Goal: Information Seeking & Learning: Compare options

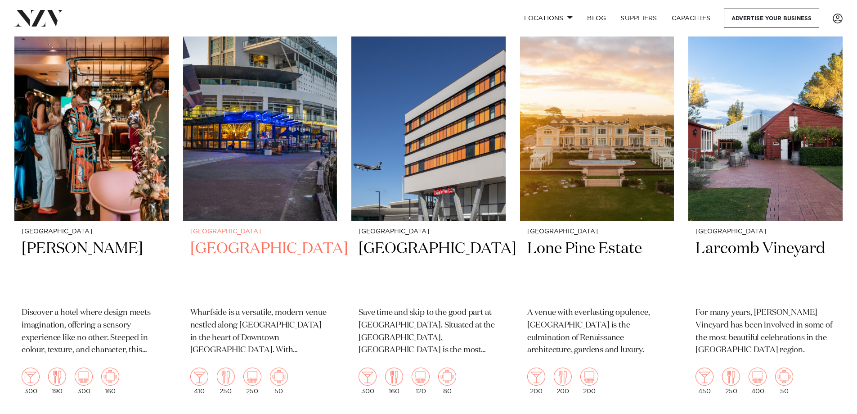
scroll to position [765, 0]
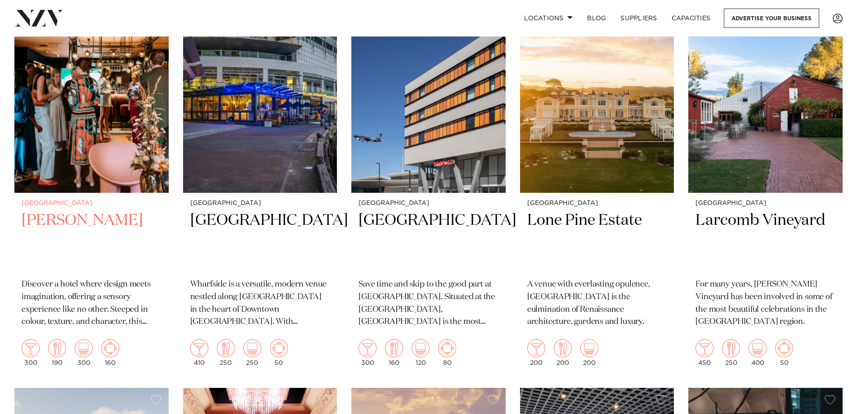
click at [120, 219] on h2 "Naumi Wellington" at bounding box center [92, 240] width 140 height 61
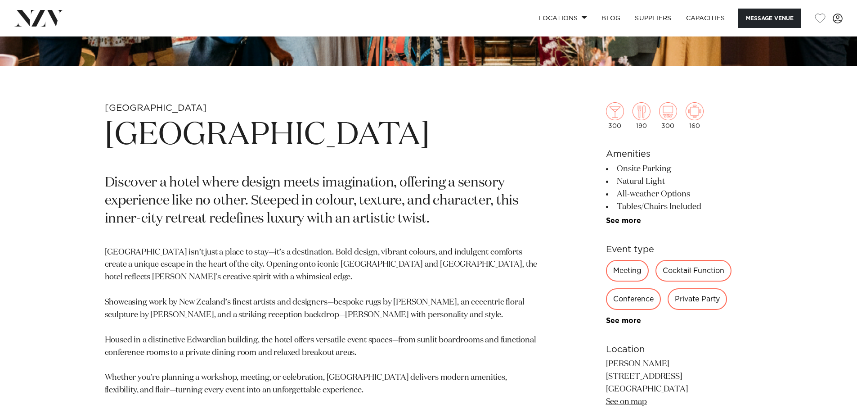
scroll to position [405, 0]
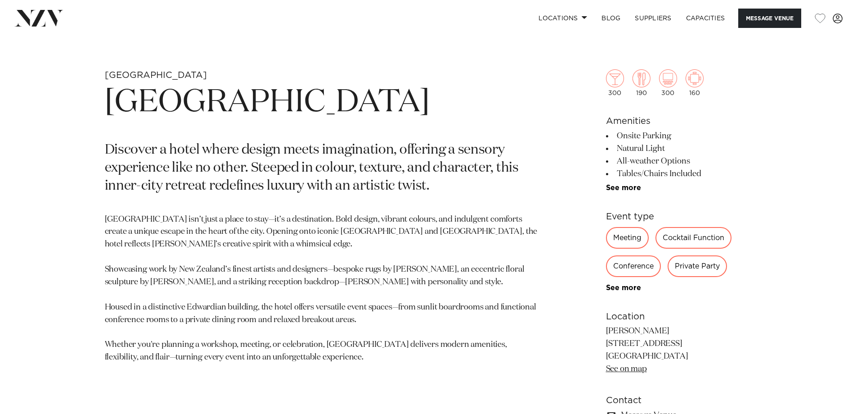
click at [641, 265] on div "Conference" at bounding box center [633, 266] width 55 height 22
click at [624, 288] on link "See more" at bounding box center [641, 287] width 70 height 7
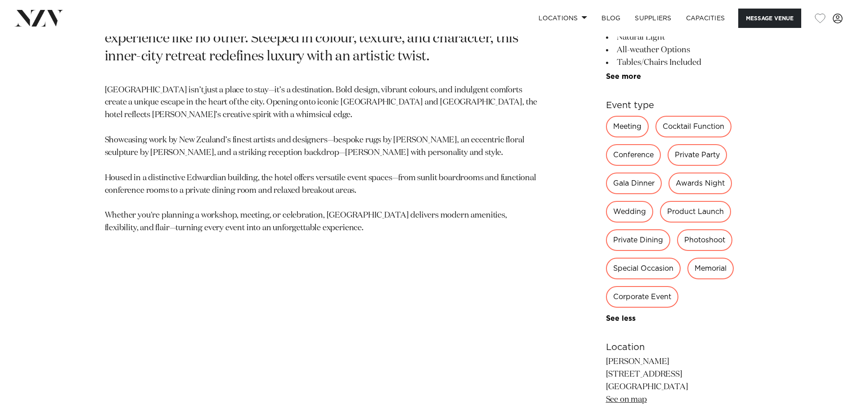
scroll to position [540, 0]
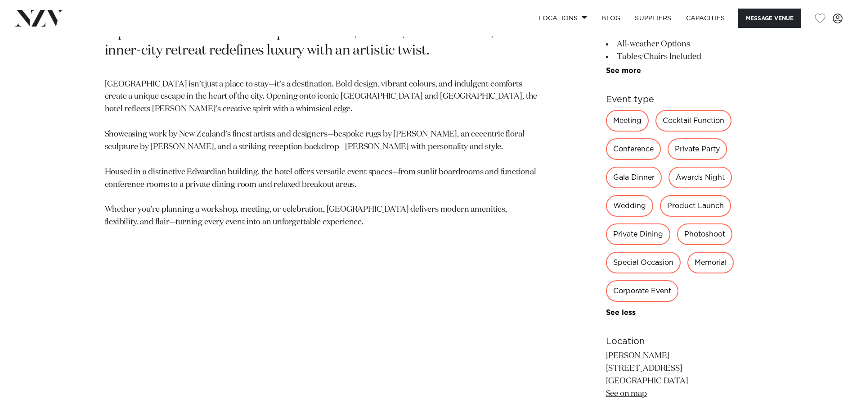
click at [626, 181] on div "Gala Dinner" at bounding box center [634, 177] width 56 height 22
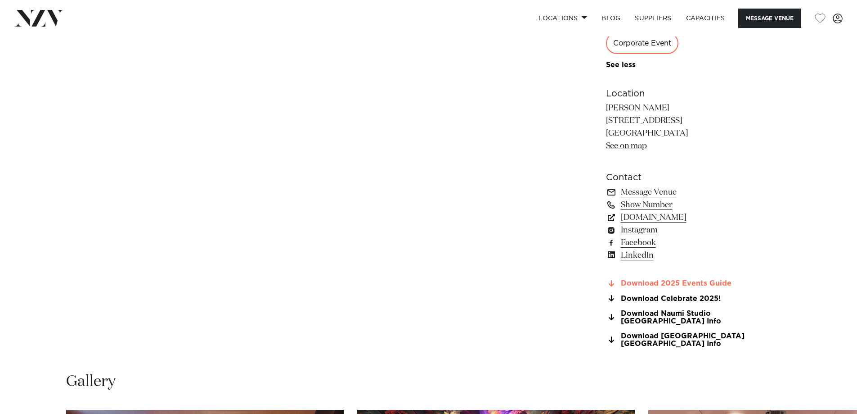
scroll to position [810, 0]
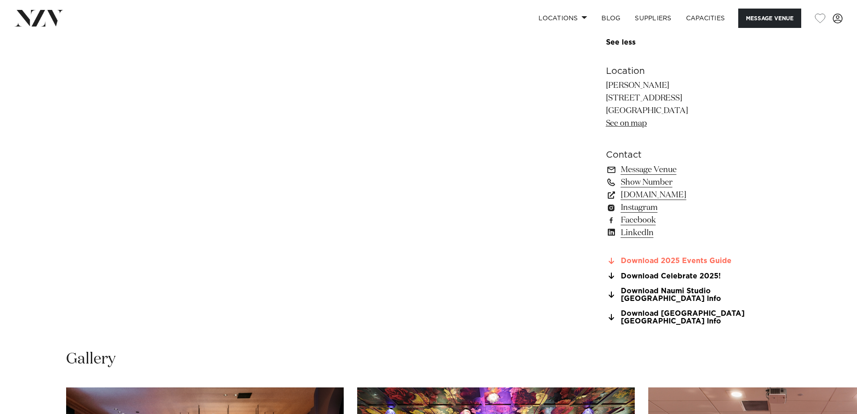
click at [676, 257] on link "Download 2025 Events Guide" at bounding box center [679, 261] width 147 height 8
click at [646, 169] on link "Message Venue" at bounding box center [679, 169] width 147 height 13
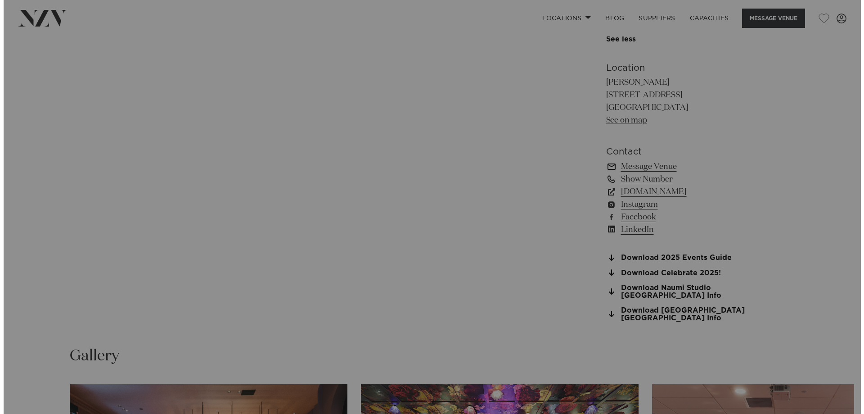
scroll to position [813, 0]
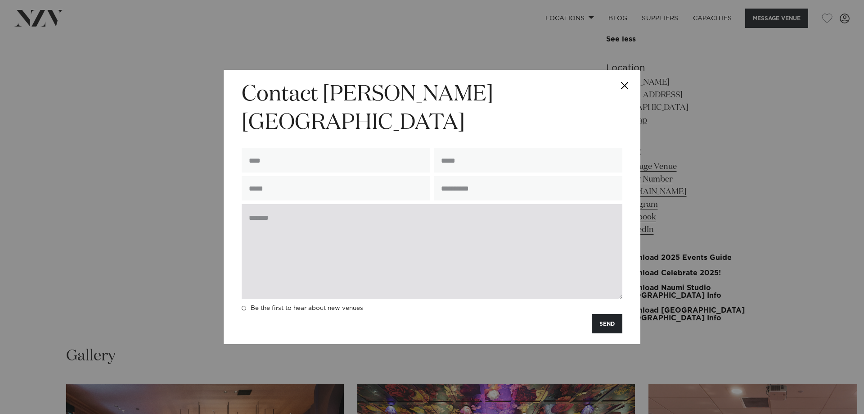
click at [300, 220] on textarea at bounding box center [432, 251] width 381 height 95
paste textarea "**********"
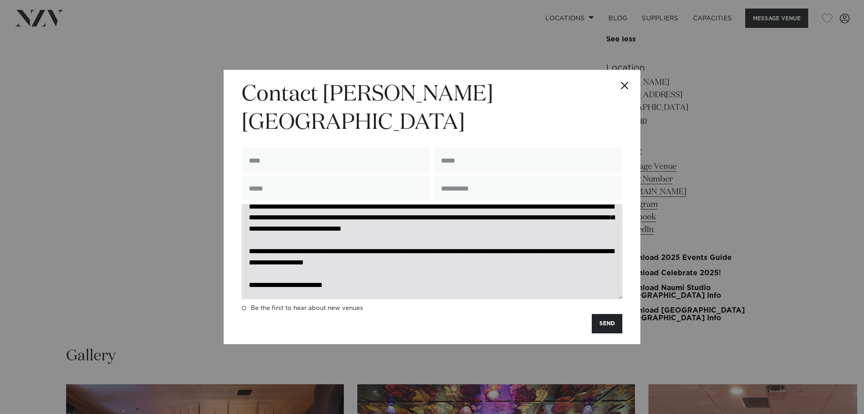
scroll to position [0, 0]
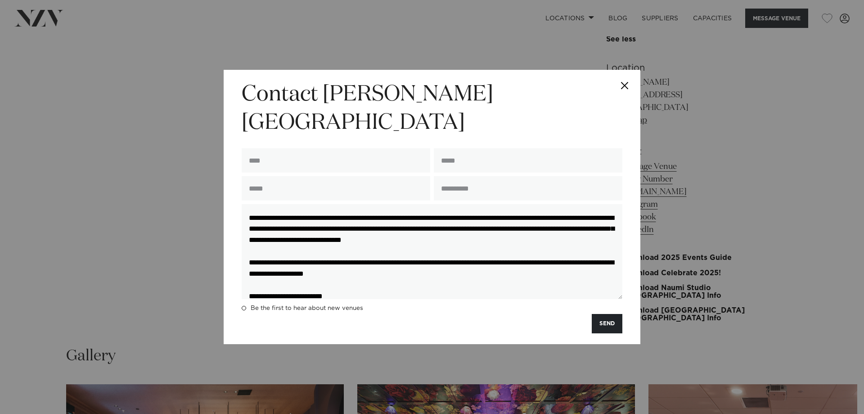
drag, startPoint x: 537, startPoint y: 215, endPoint x: 140, endPoint y: 127, distance: 406.0
click at [140, 127] on div "**********" at bounding box center [432, 207] width 864 height 414
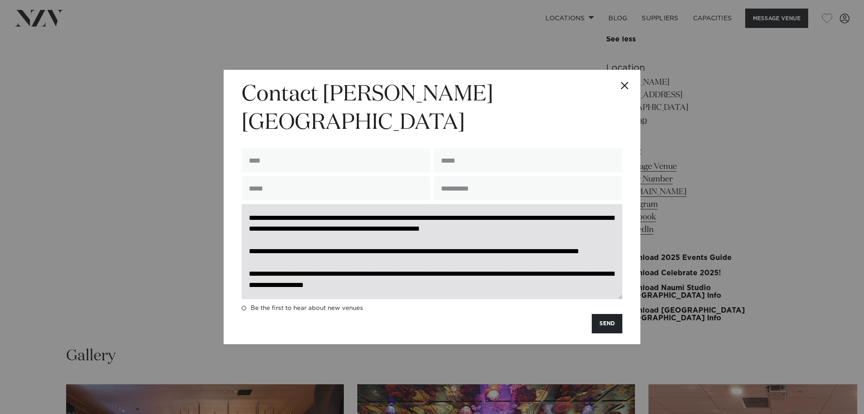
scroll to position [45, 0]
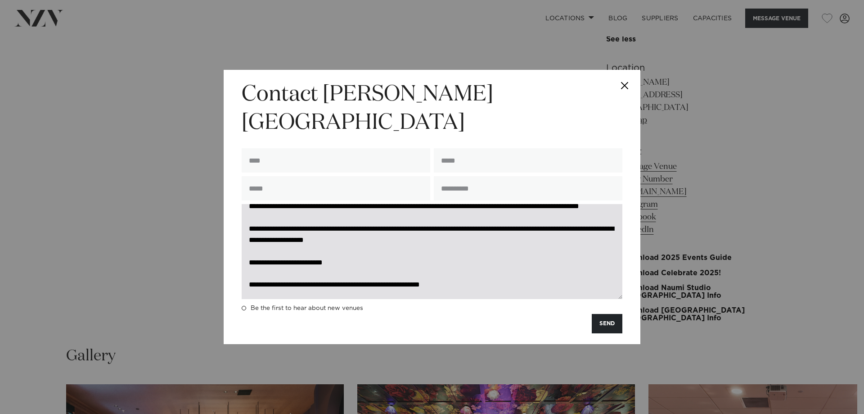
click at [392, 214] on textarea at bounding box center [432, 251] width 381 height 95
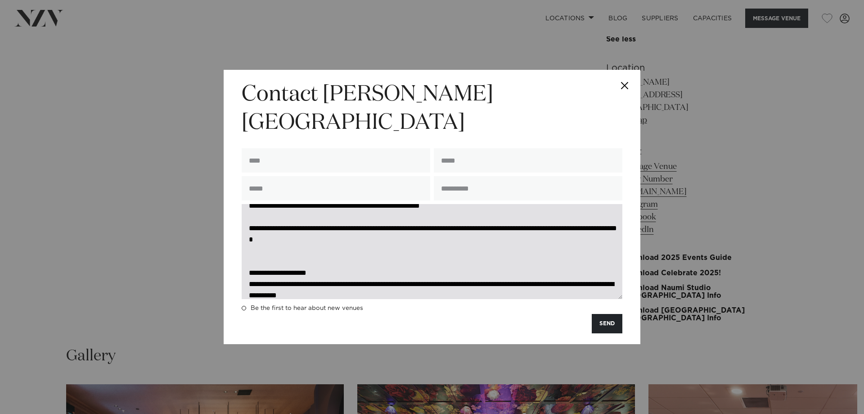
scroll to position [180, 0]
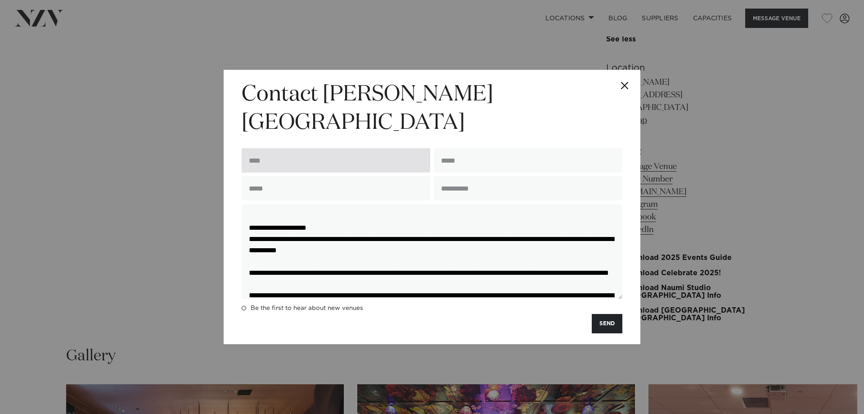
type textarea "**********"
click at [381, 148] on input "text" at bounding box center [336, 160] width 189 height 24
type input "*****"
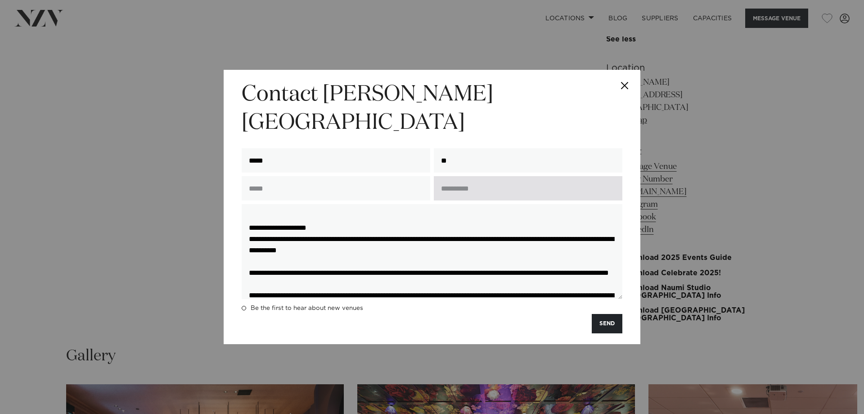
type input "**********"
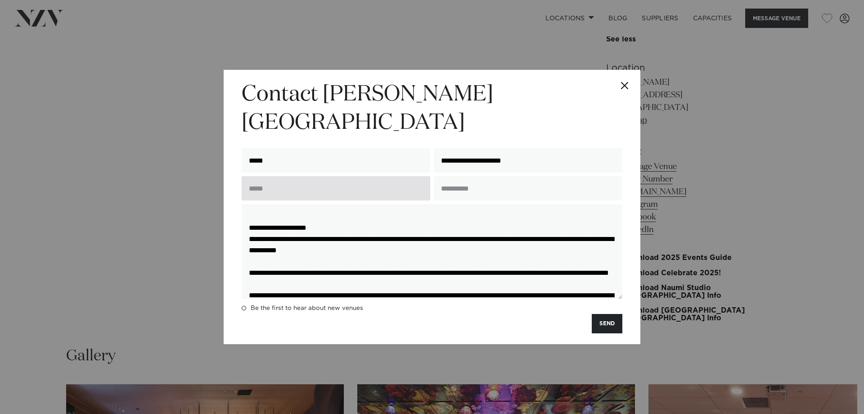
click at [395, 177] on input "text" at bounding box center [336, 188] width 189 height 24
type input "**********"
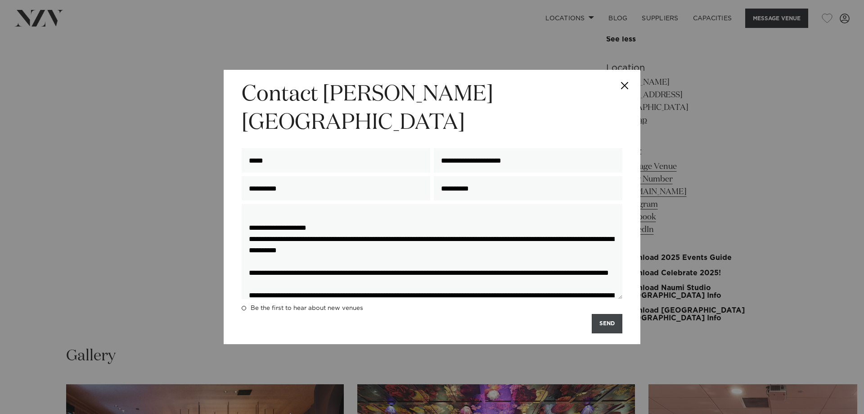
type input "**********"
click at [602, 314] on button "SEND" at bounding box center [607, 323] width 31 height 19
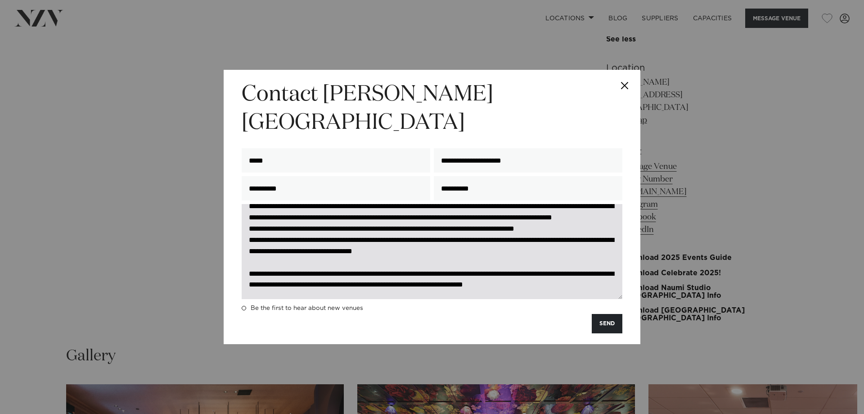
scroll to position [649, 0]
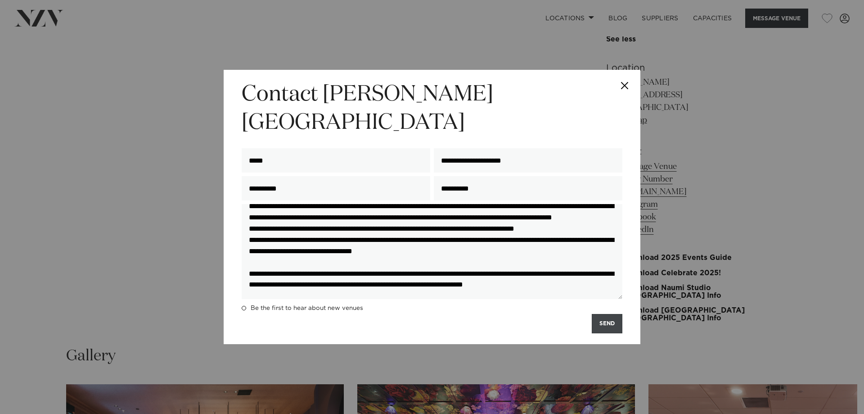
click at [614, 314] on button "SEND" at bounding box center [607, 323] width 31 height 19
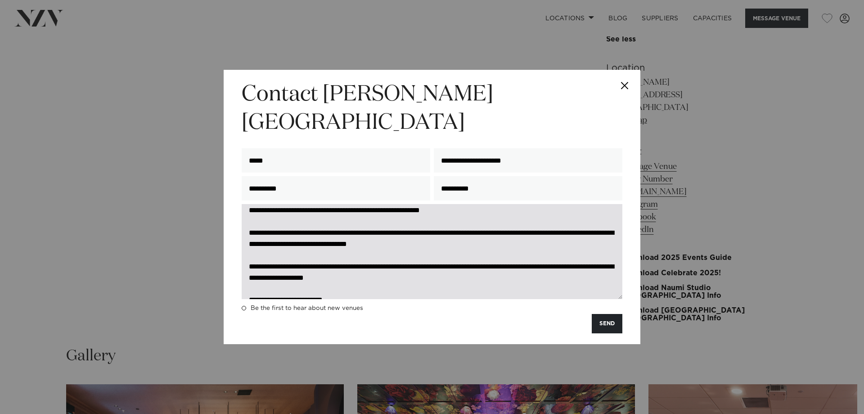
scroll to position [0, 0]
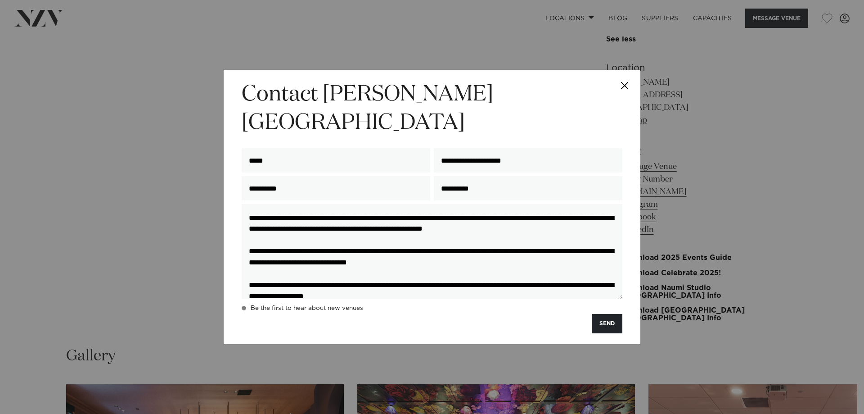
type textarea "**********"
click at [319, 304] on h4 "Be the first to hear about new venues" at bounding box center [307, 307] width 112 height 7
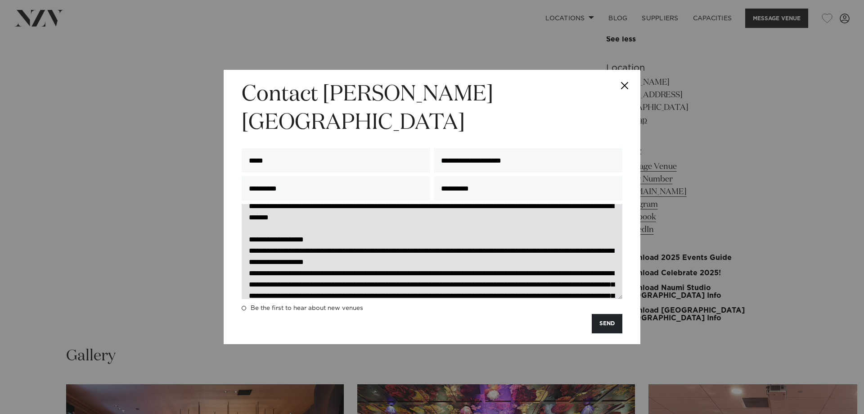
scroll to position [270, 0]
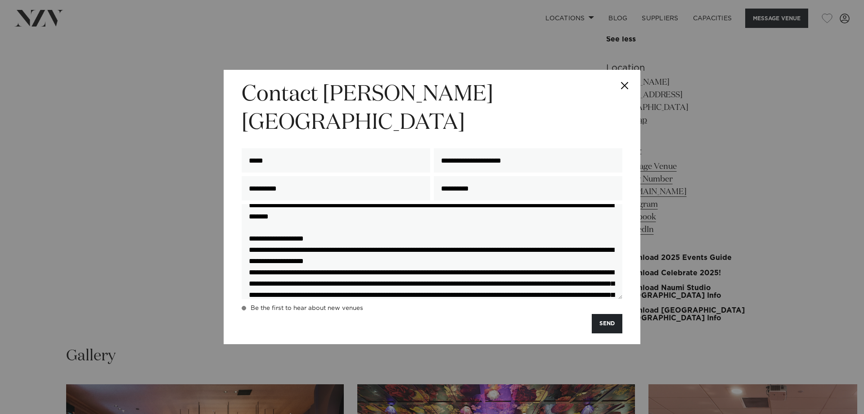
click at [244, 306] on span at bounding box center [244, 308] width 4 height 4
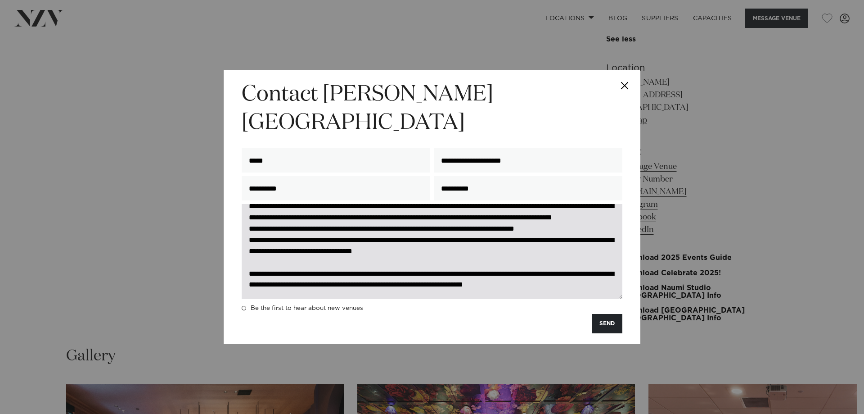
scroll to position [649, 0]
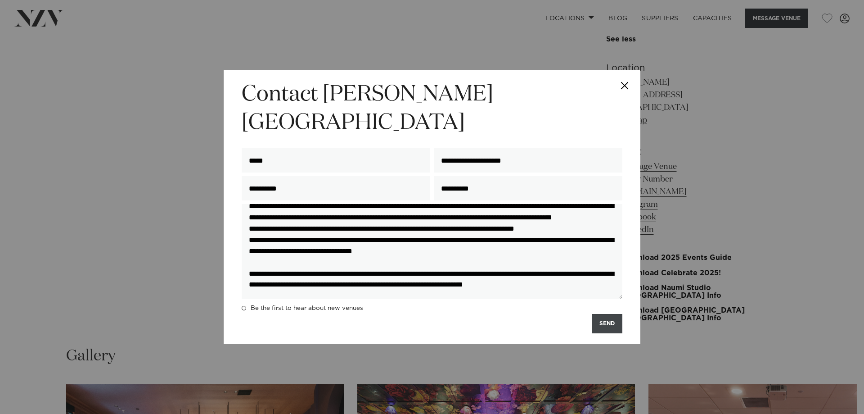
click at [607, 314] on button "SEND" at bounding box center [607, 323] width 31 height 19
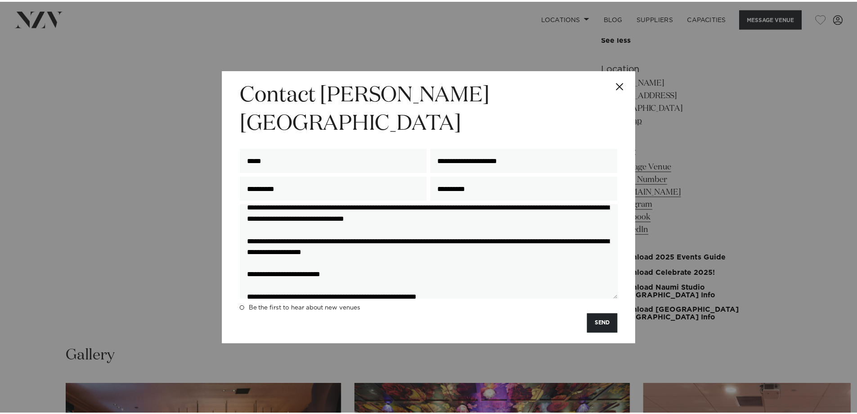
scroll to position [0, 0]
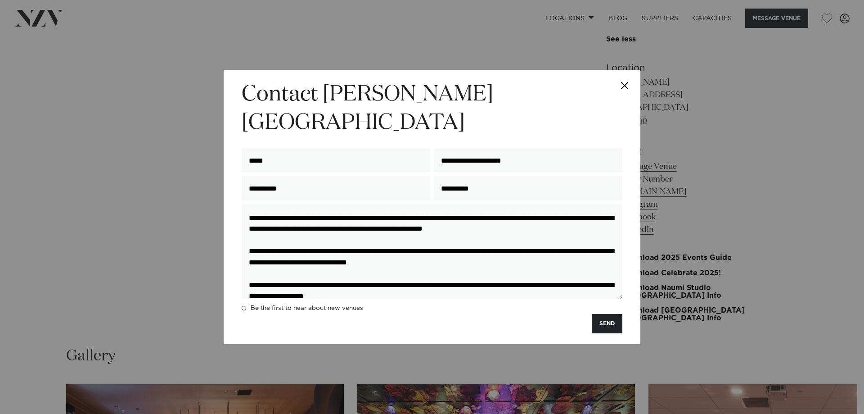
drag, startPoint x: 310, startPoint y: 267, endPoint x: 240, endPoint y: 170, distance: 119.3
click at [195, 142] on div "**********" at bounding box center [432, 207] width 864 height 414
click at [611, 314] on button "SEND" at bounding box center [607, 323] width 31 height 19
click at [624, 100] on button "Close" at bounding box center [624, 85] width 31 height 31
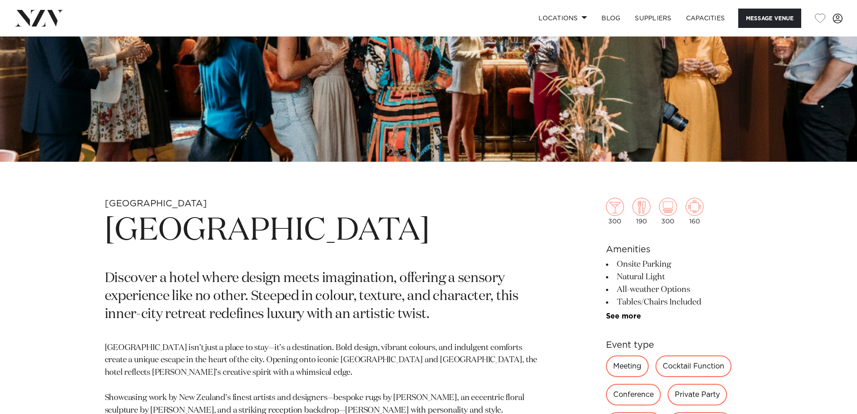
scroll to position [273, 0]
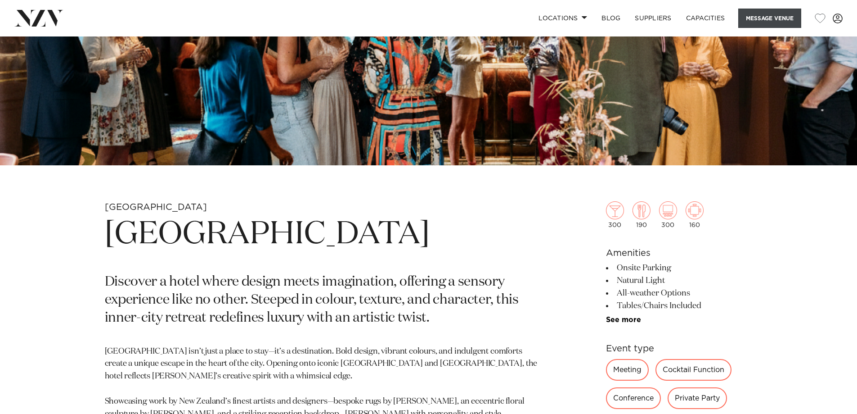
click at [773, 20] on button "Message Venue" at bounding box center [769, 18] width 63 height 19
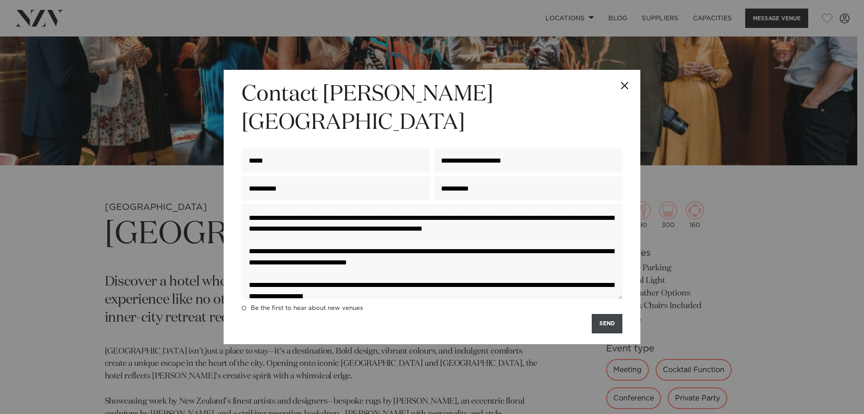
click at [602, 314] on button "SEND" at bounding box center [607, 323] width 31 height 19
click at [602, 314] on div "SENDING..." at bounding box center [432, 323] width 381 height 19
click at [602, 314] on button "SEND" at bounding box center [607, 323] width 31 height 19
click at [602, 314] on div "SEND" at bounding box center [432, 323] width 381 height 19
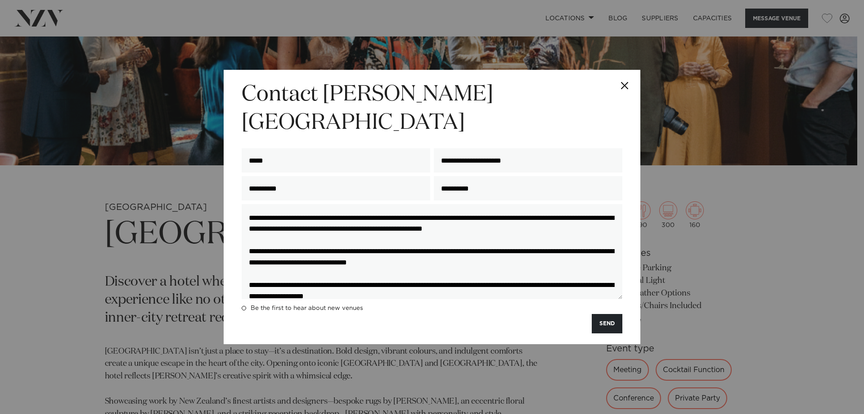
click at [723, 72] on div "**********" at bounding box center [432, 207] width 864 height 414
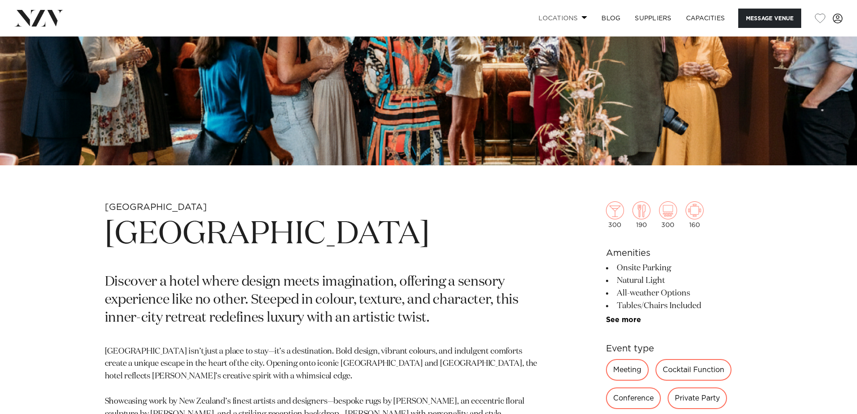
click at [570, 19] on link "Locations" at bounding box center [562, 18] width 63 height 19
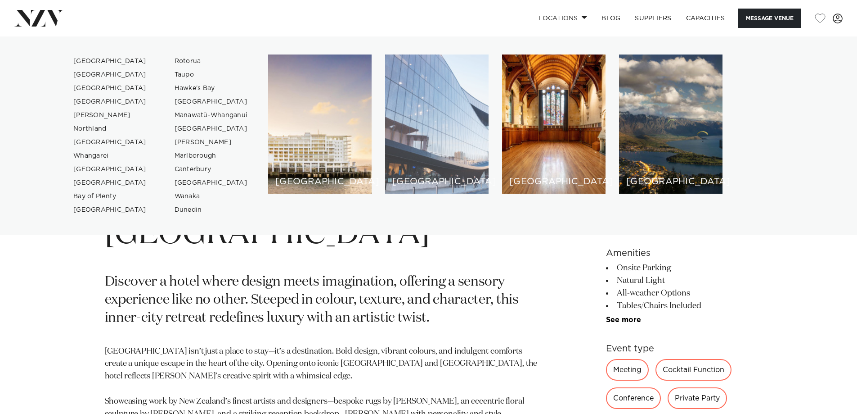
click at [431, 139] on div "[GEOGRAPHIC_DATA]" at bounding box center [436, 123] width 103 height 139
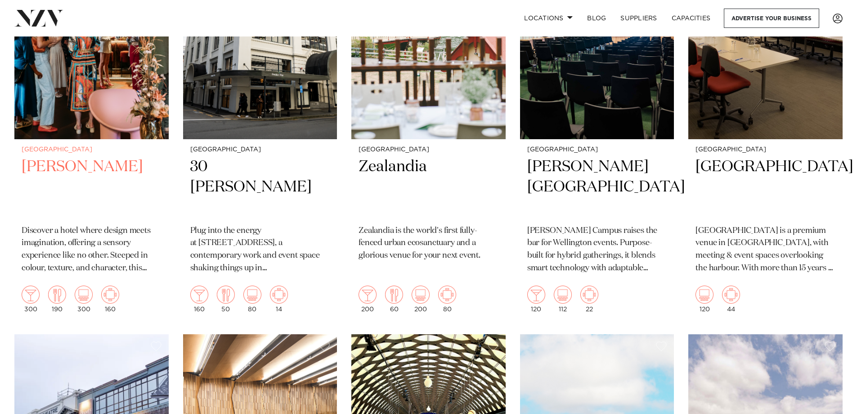
scroll to position [855, 0]
click at [130, 169] on h2 "Naumi Wellington" at bounding box center [92, 186] width 140 height 61
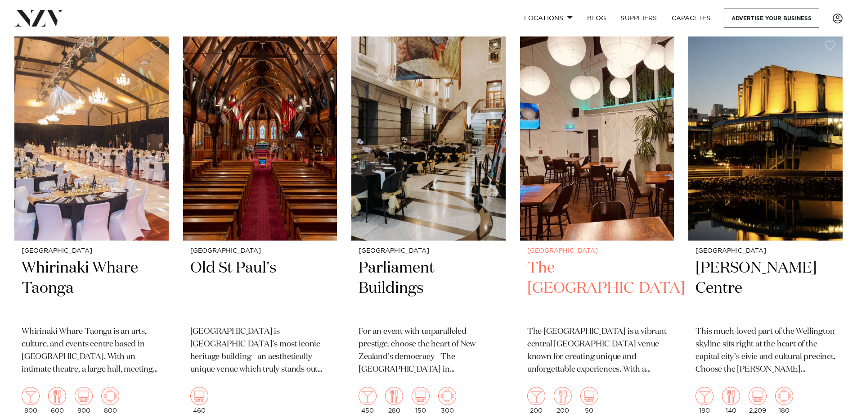
scroll to position [1573, 0]
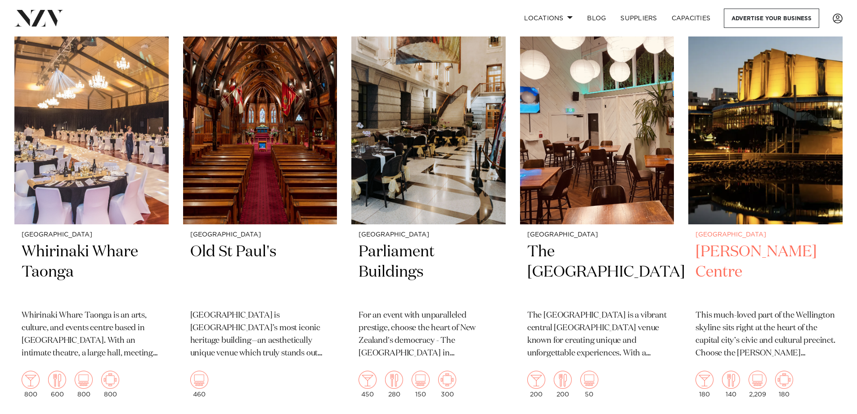
click at [729, 252] on h2 "Michael Fowler Centre" at bounding box center [766, 272] width 140 height 61
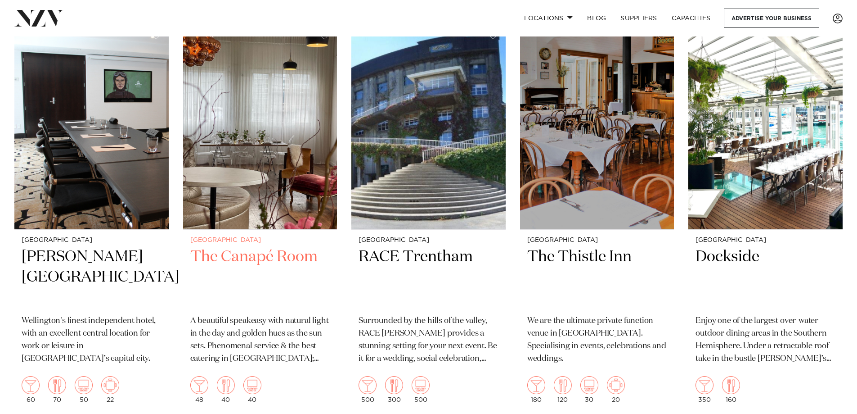
scroll to position [2423, 0]
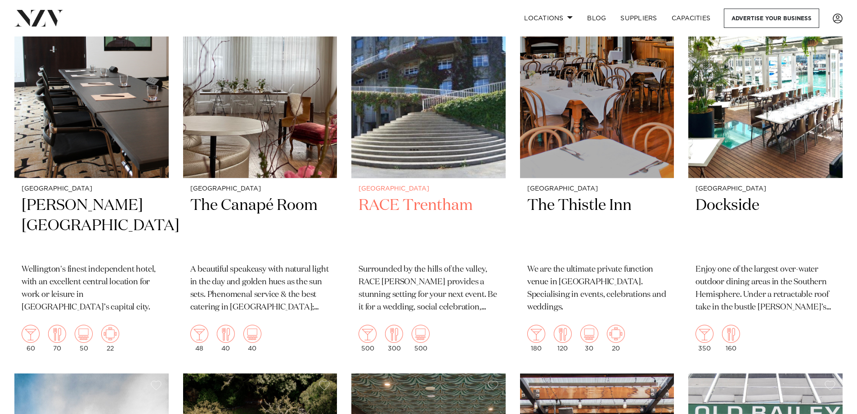
click at [430, 206] on h2 "RACE Trentham" at bounding box center [429, 225] width 140 height 61
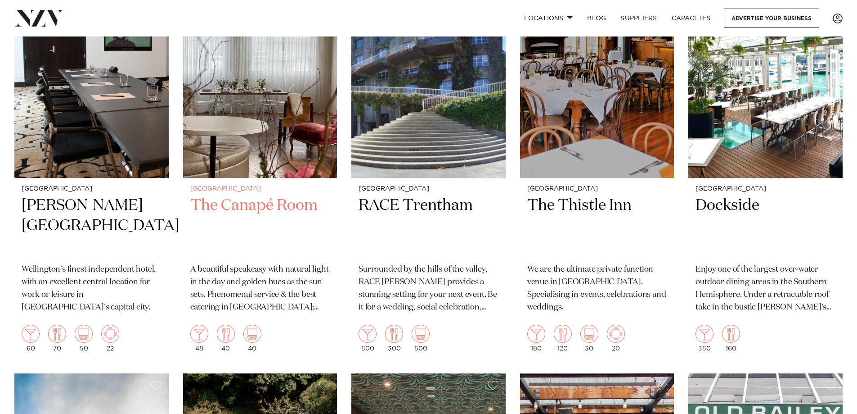
scroll to position [2414, 0]
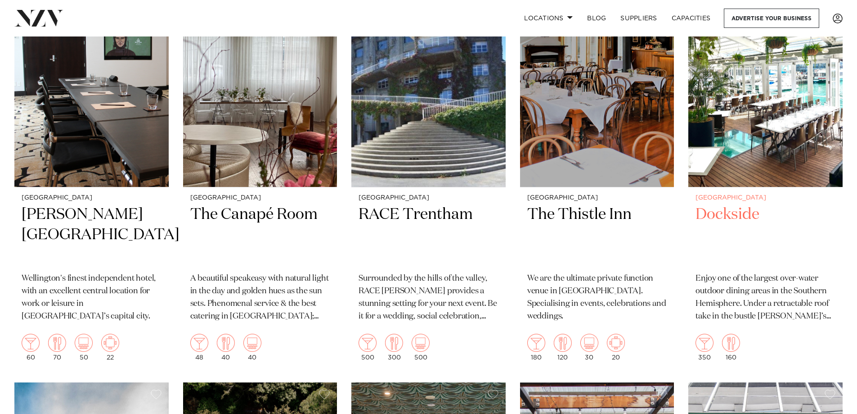
click at [750, 147] on img at bounding box center [765, 83] width 154 height 207
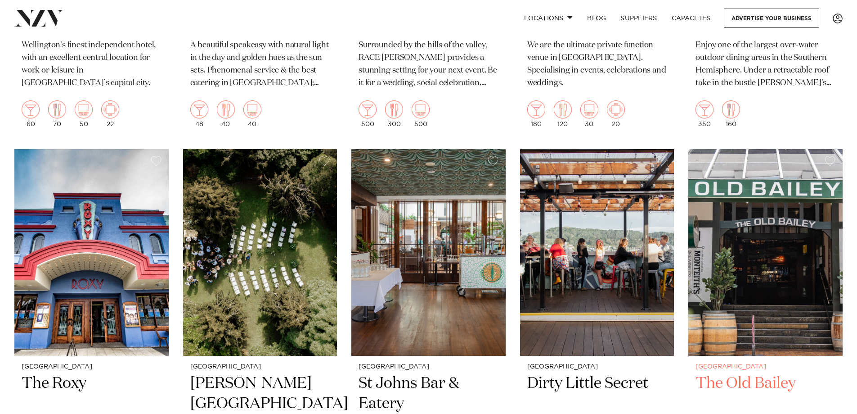
scroll to position [2675, 0]
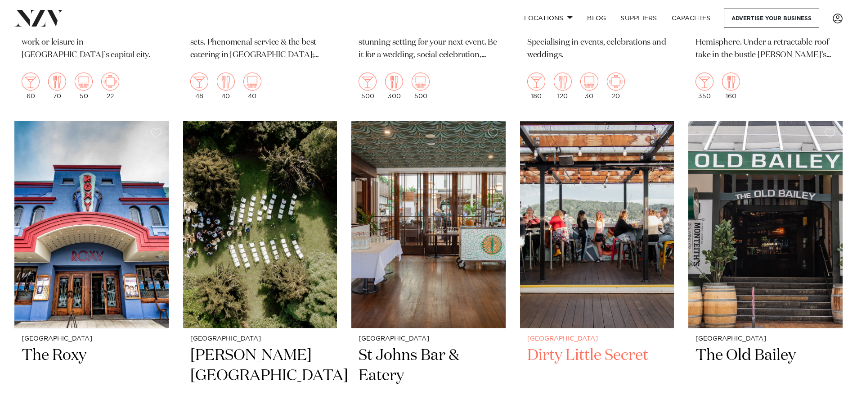
click at [628, 281] on img at bounding box center [597, 224] width 154 height 207
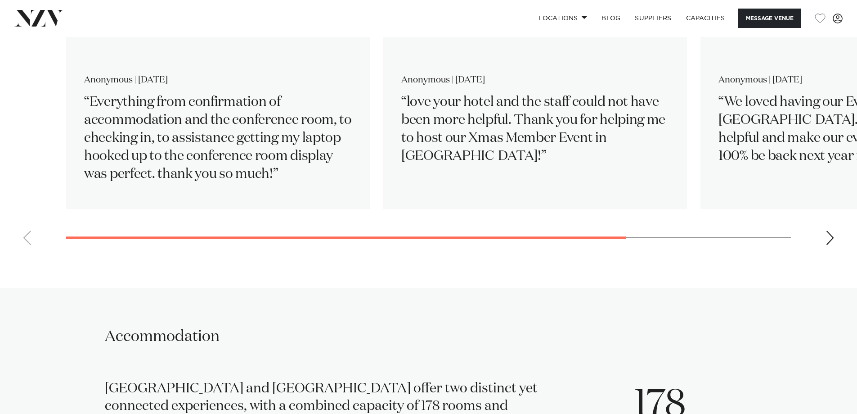
scroll to position [1585, 0]
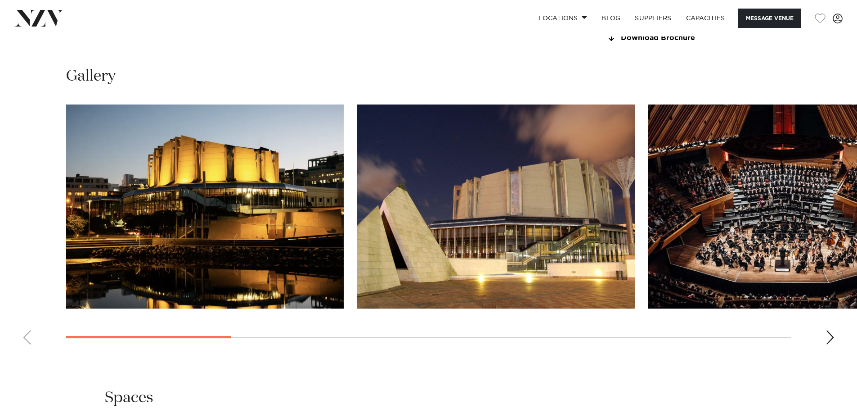
scroll to position [945, 0]
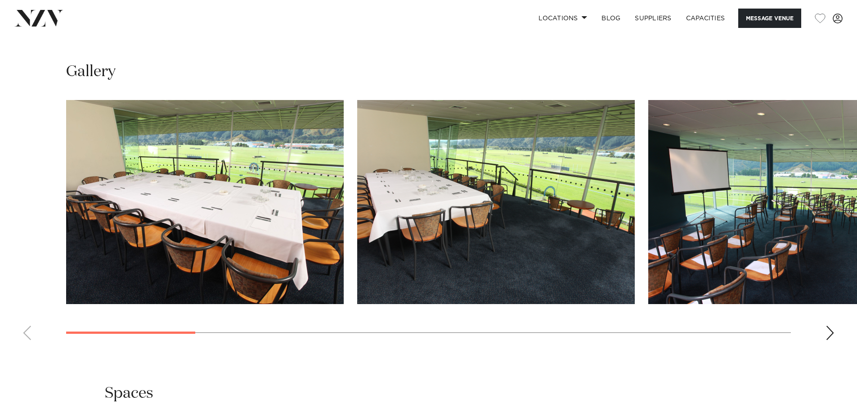
scroll to position [900, 0]
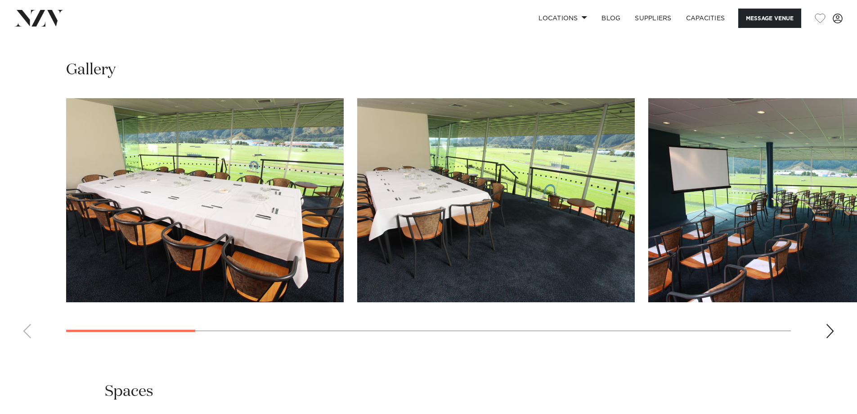
click at [274, 244] on img "1 / 14" at bounding box center [205, 200] width 278 height 204
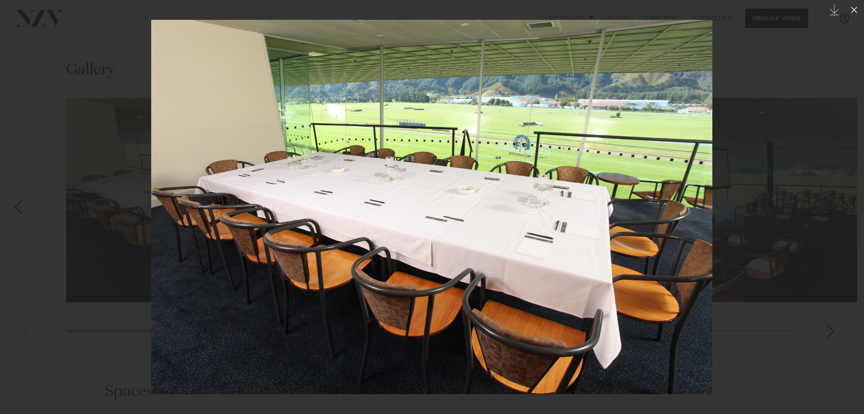
click at [695, 211] on img at bounding box center [431, 207] width 561 height 374
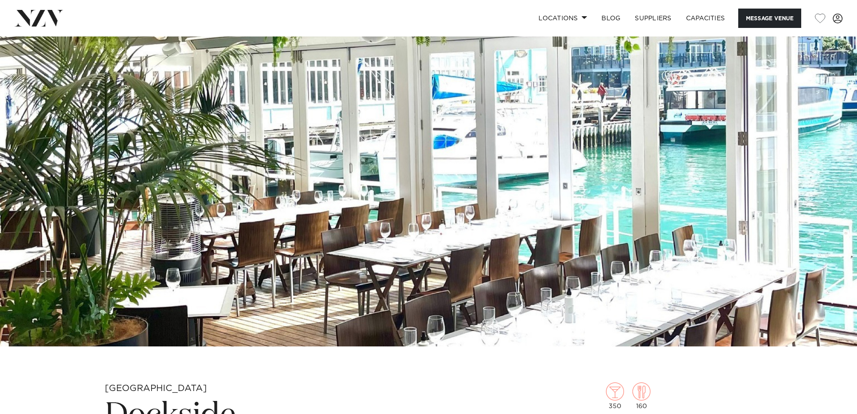
scroll to position [90, 0]
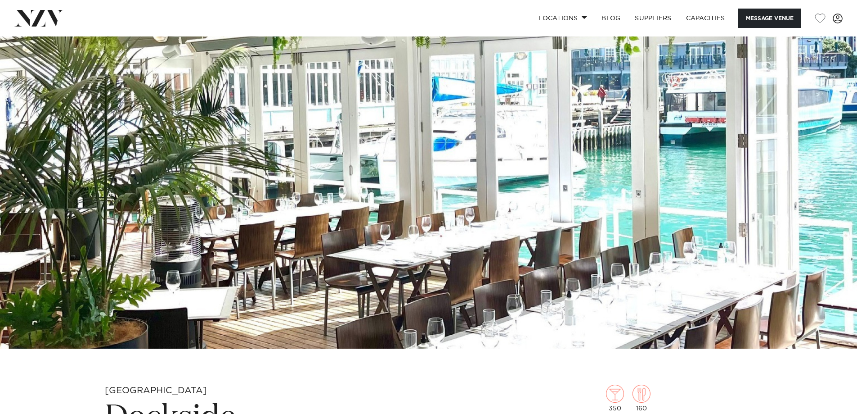
click at [586, 247] on img at bounding box center [428, 147] width 857 height 402
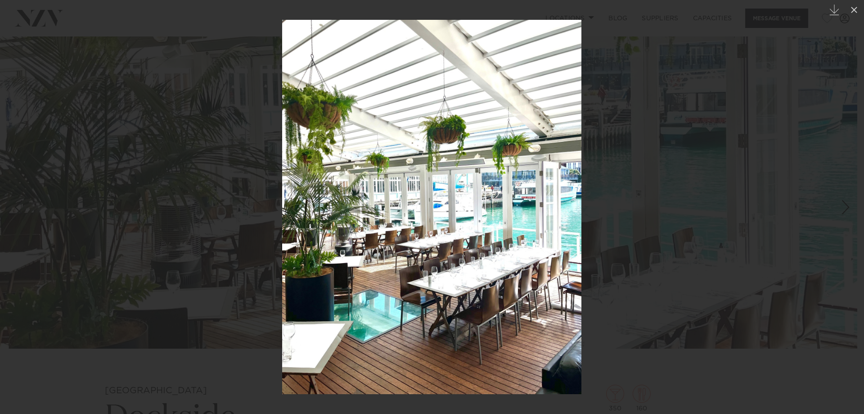
click at [628, 246] on div at bounding box center [432, 207] width 864 height 414
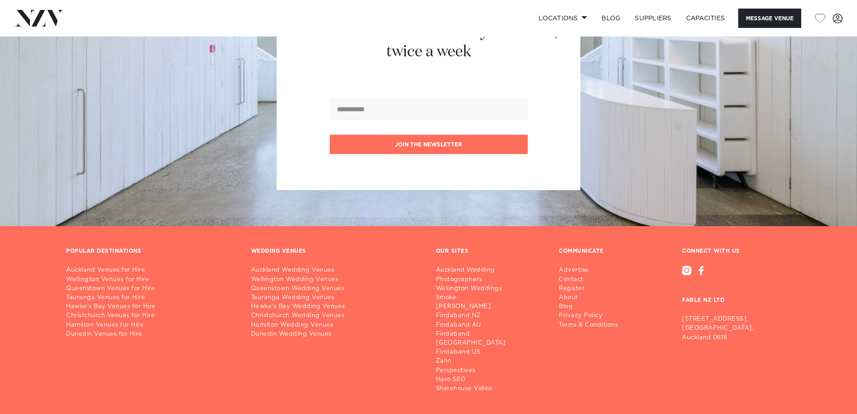
scroll to position [1523, 0]
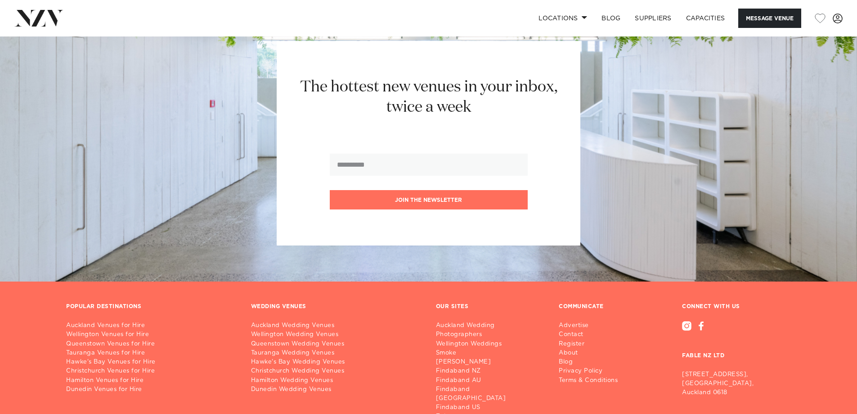
scroll to position [1848, 0]
